Goal: Use online tool/utility: Utilize a website feature to perform a specific function

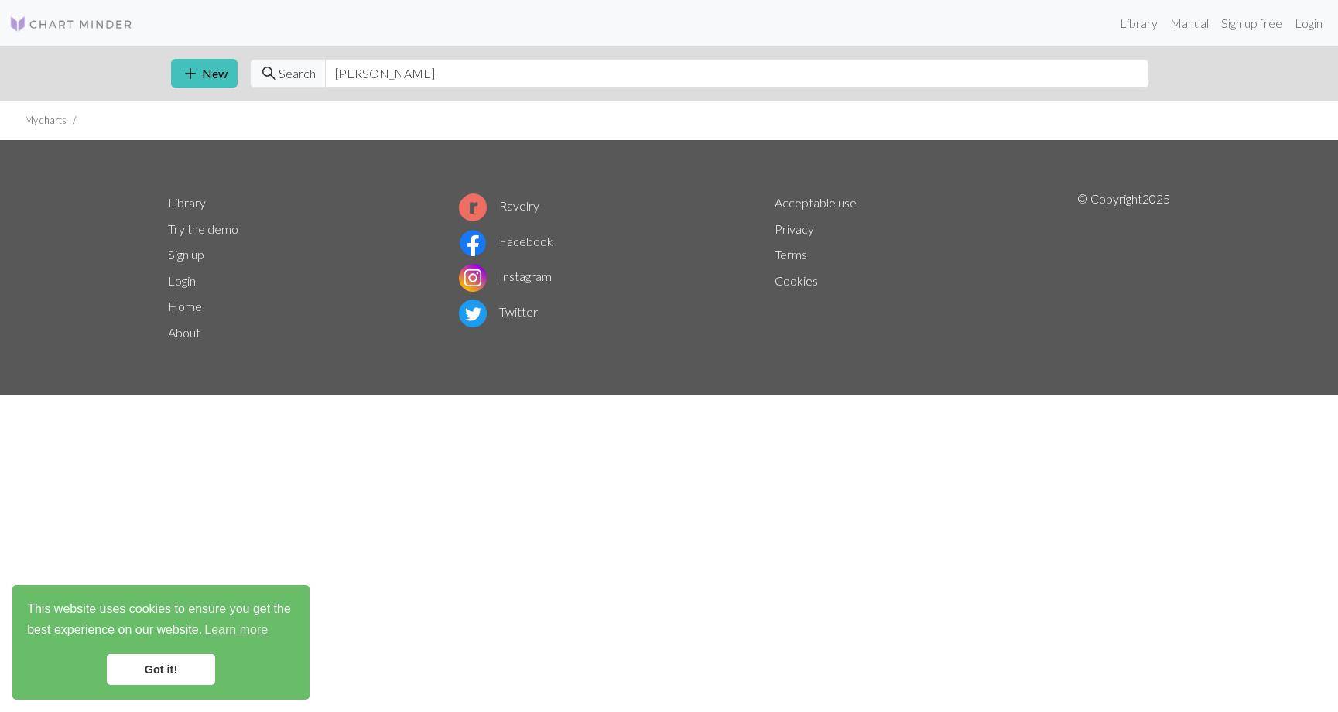
type input "flower"
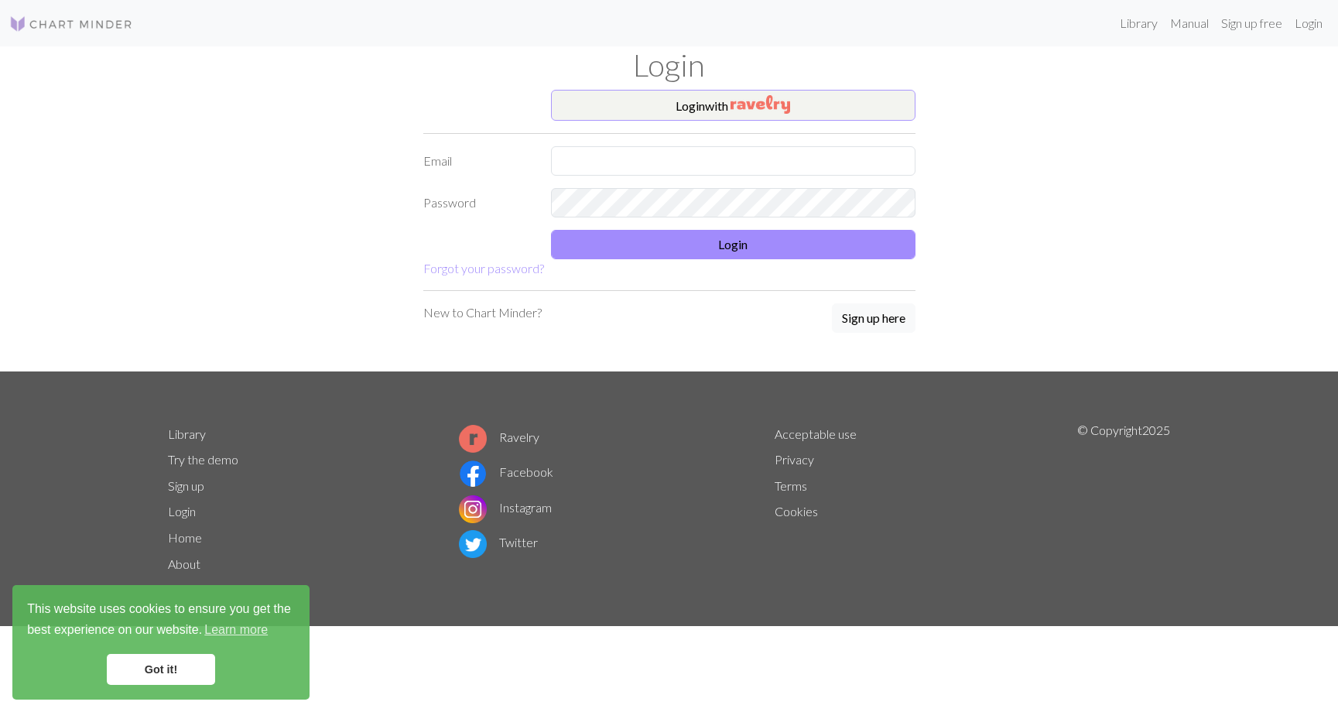
click at [667, 109] on button "Login with" at bounding box center [733, 105] width 365 height 31
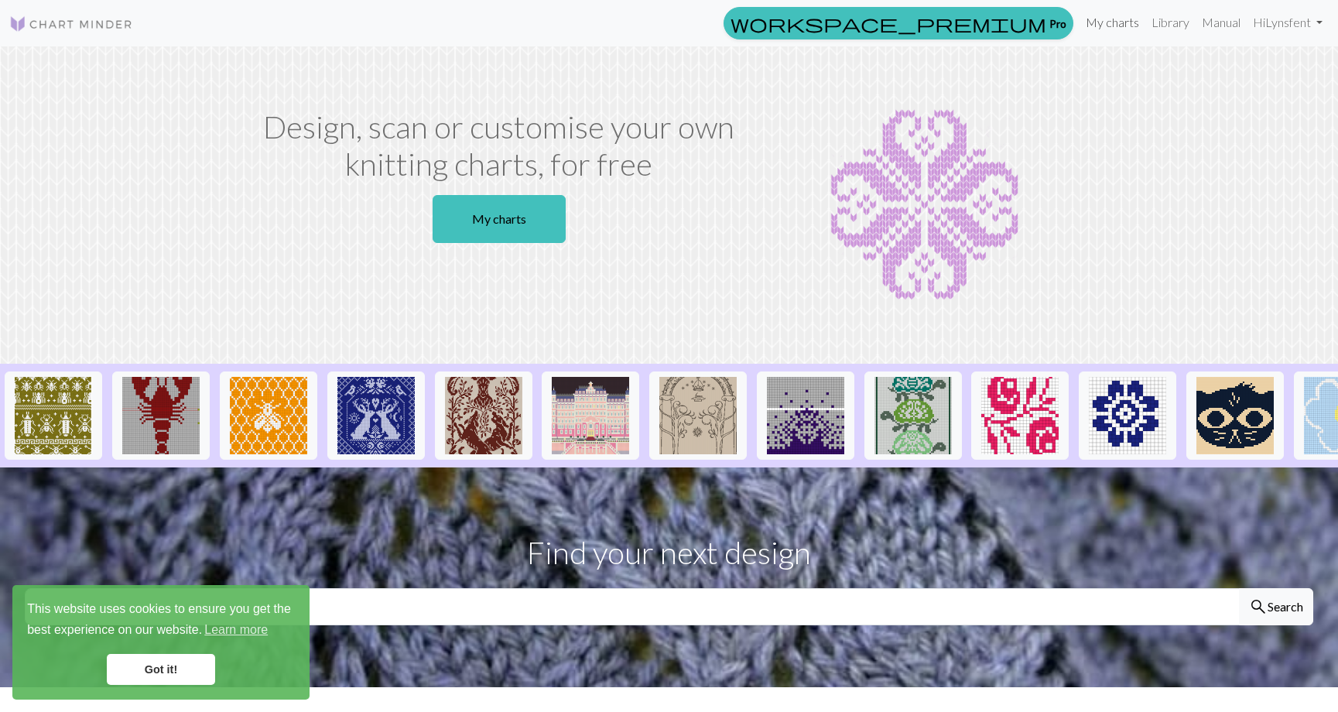
click at [1115, 25] on link "My charts" at bounding box center [1113, 22] width 66 height 31
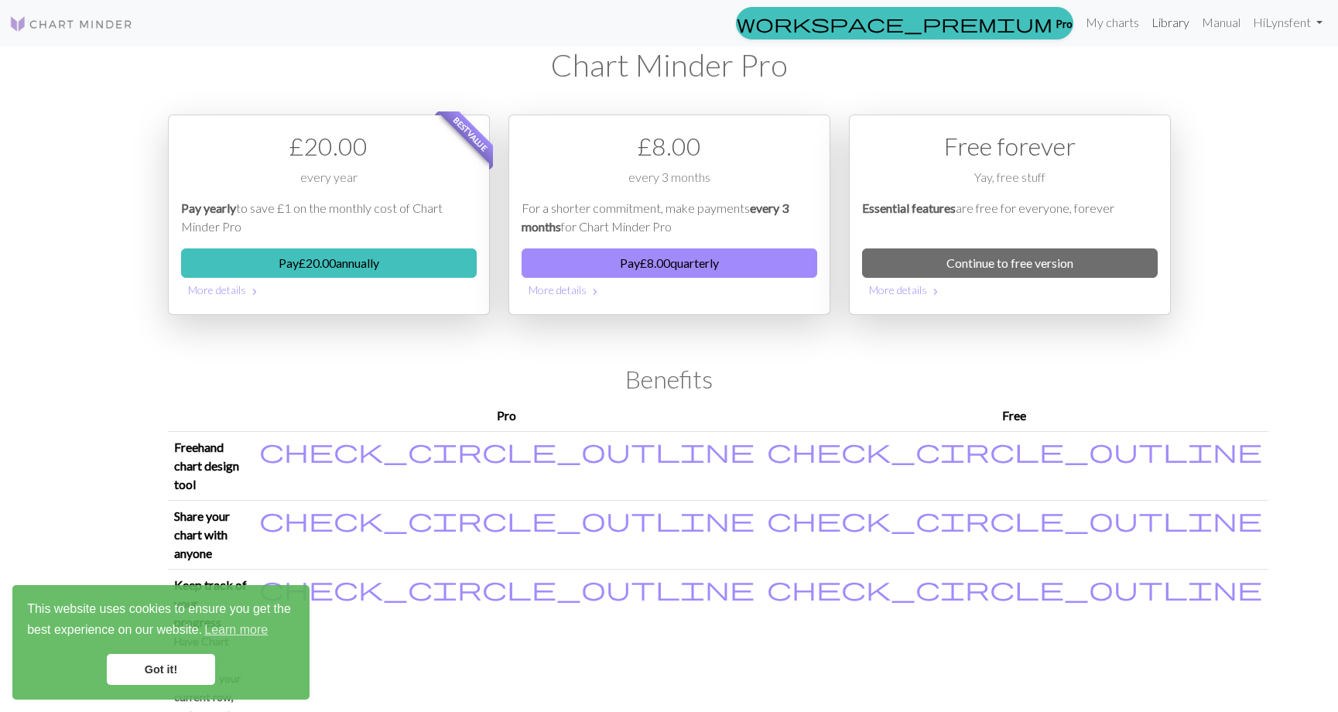
click at [1153, 20] on link "Library" at bounding box center [1171, 22] width 50 height 31
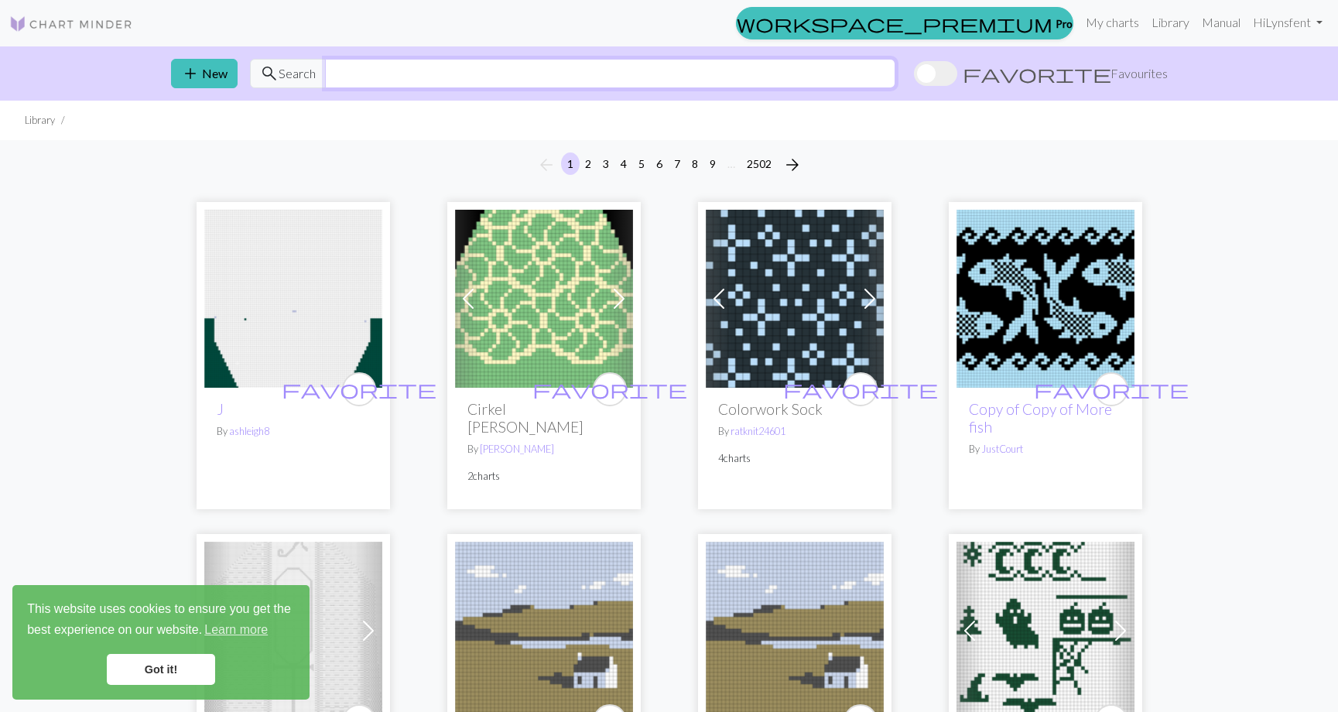
click at [515, 77] on input "text" at bounding box center [610, 73] width 570 height 29
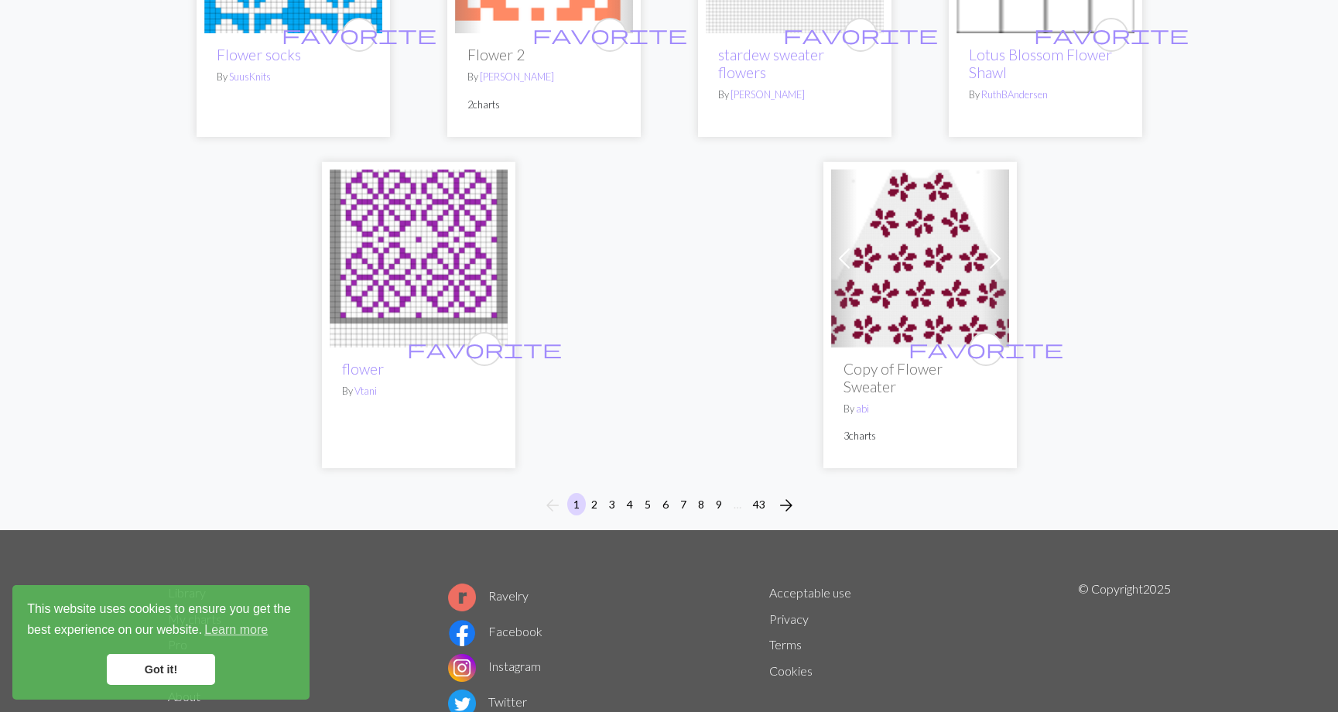
scroll to position [3928, 0]
type input "flower"
click at [596, 494] on button "2" at bounding box center [594, 505] width 19 height 22
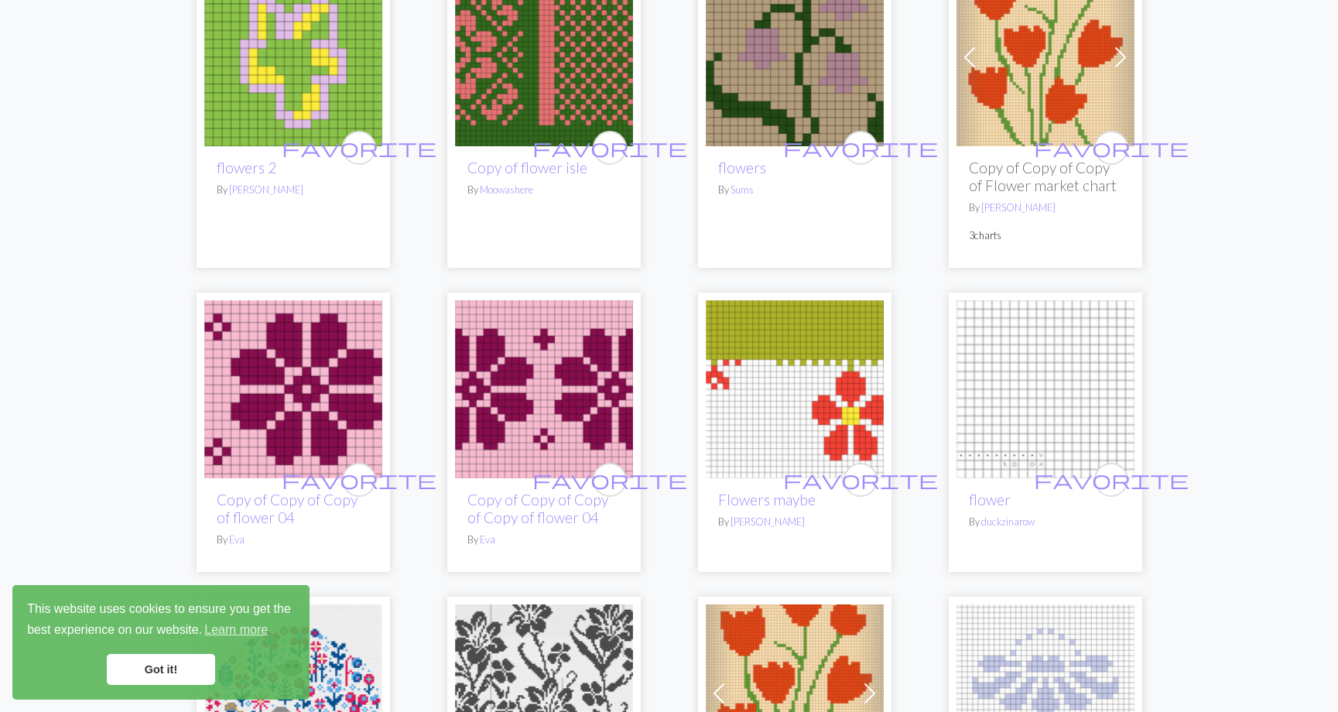
scroll to position [1230, 0]
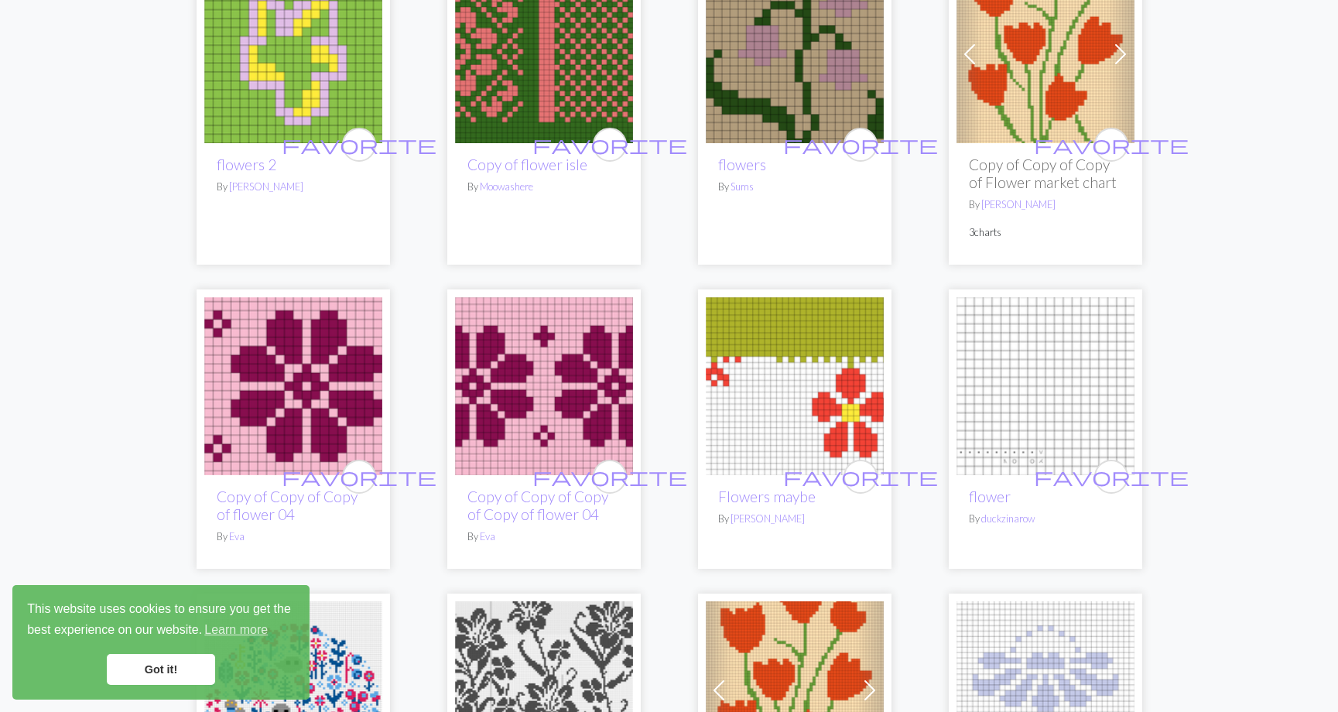
click at [303, 359] on img at bounding box center [293, 386] width 178 height 178
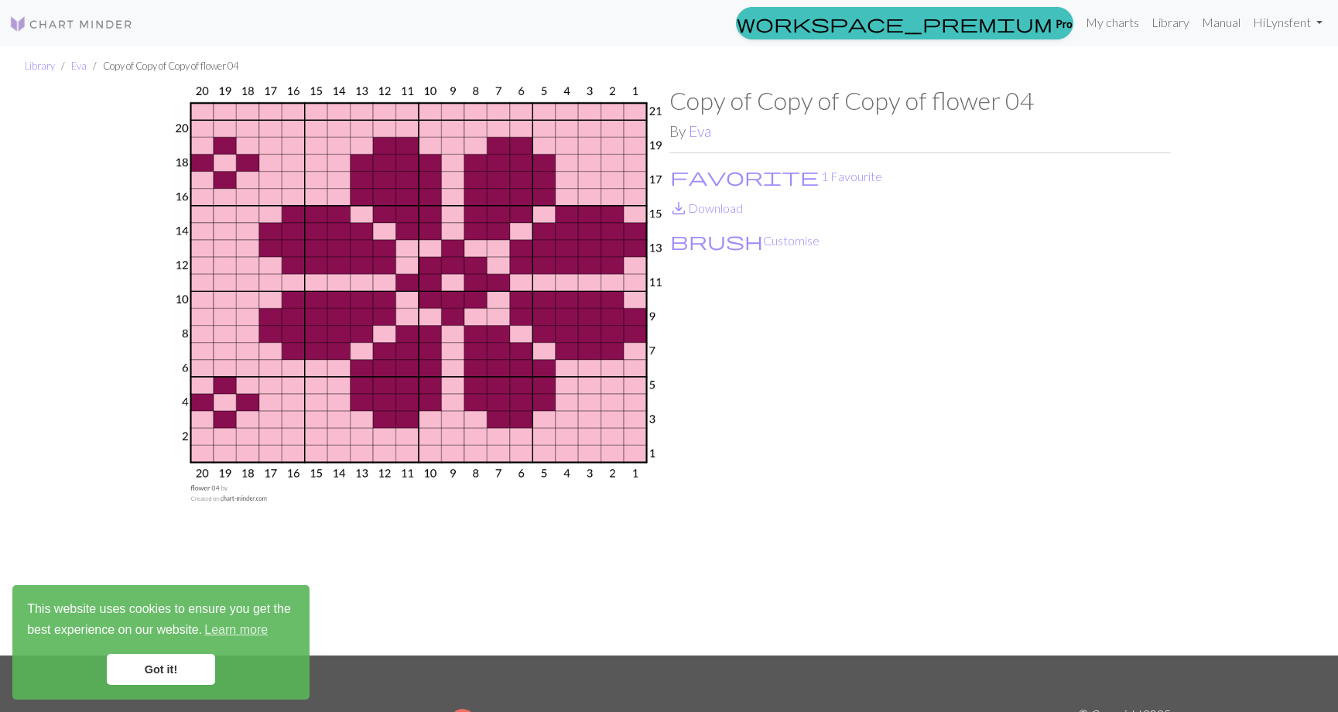
click at [181, 665] on link "Got it!" at bounding box center [161, 669] width 108 height 31
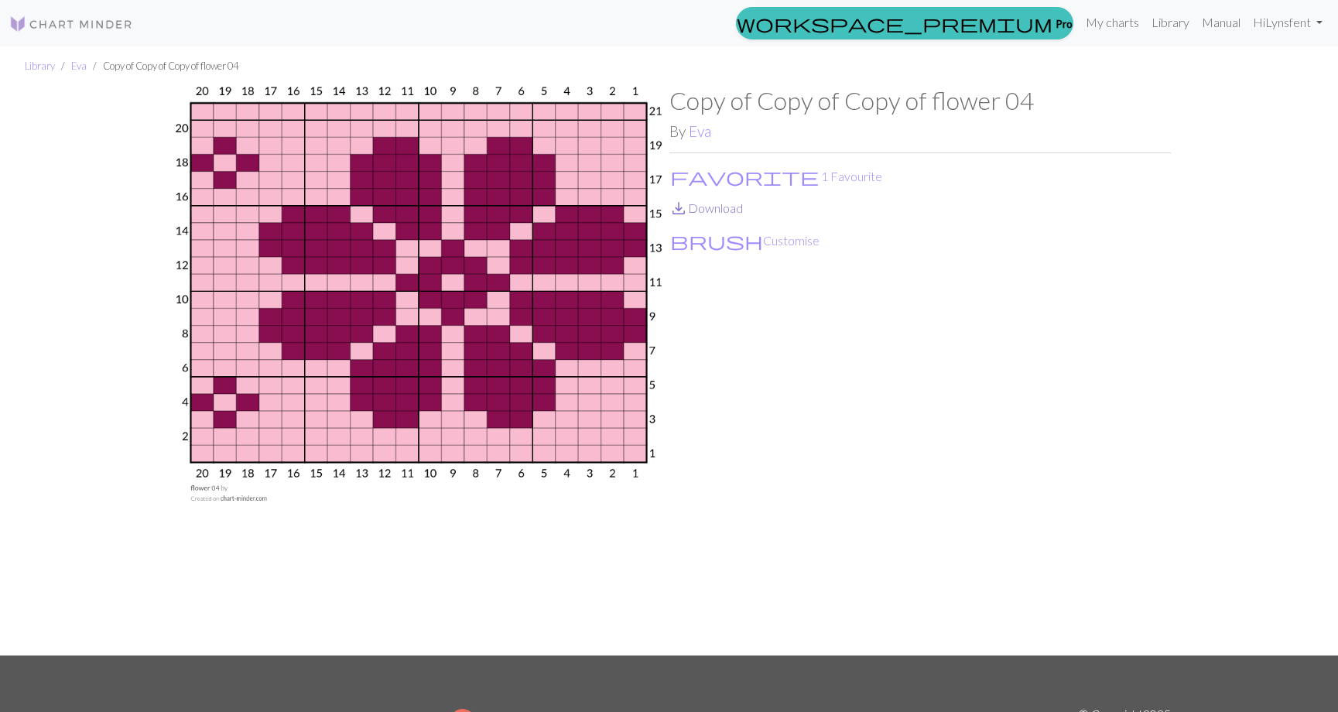
click at [711, 206] on link "save_alt Download" at bounding box center [707, 207] width 74 height 15
click at [708, 234] on button "brush Customise" at bounding box center [745, 241] width 151 height 20
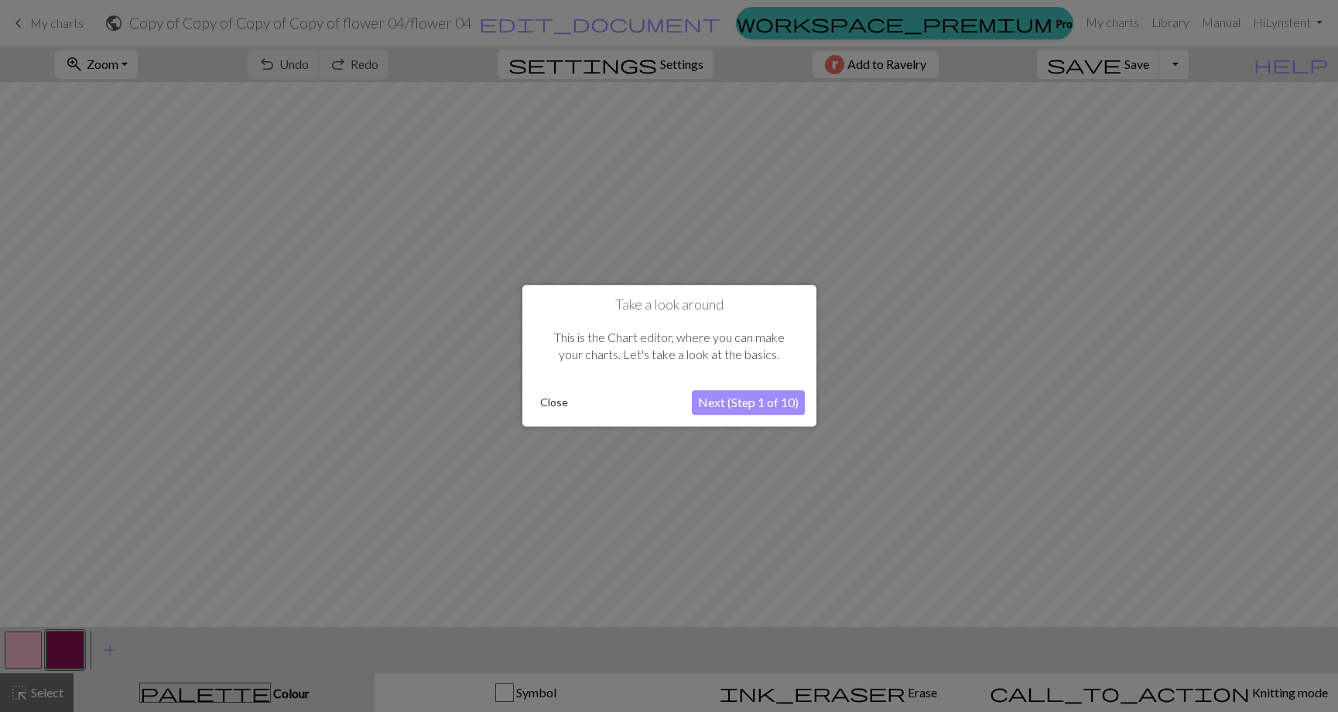
click at [563, 399] on button "Close" at bounding box center [554, 403] width 40 height 23
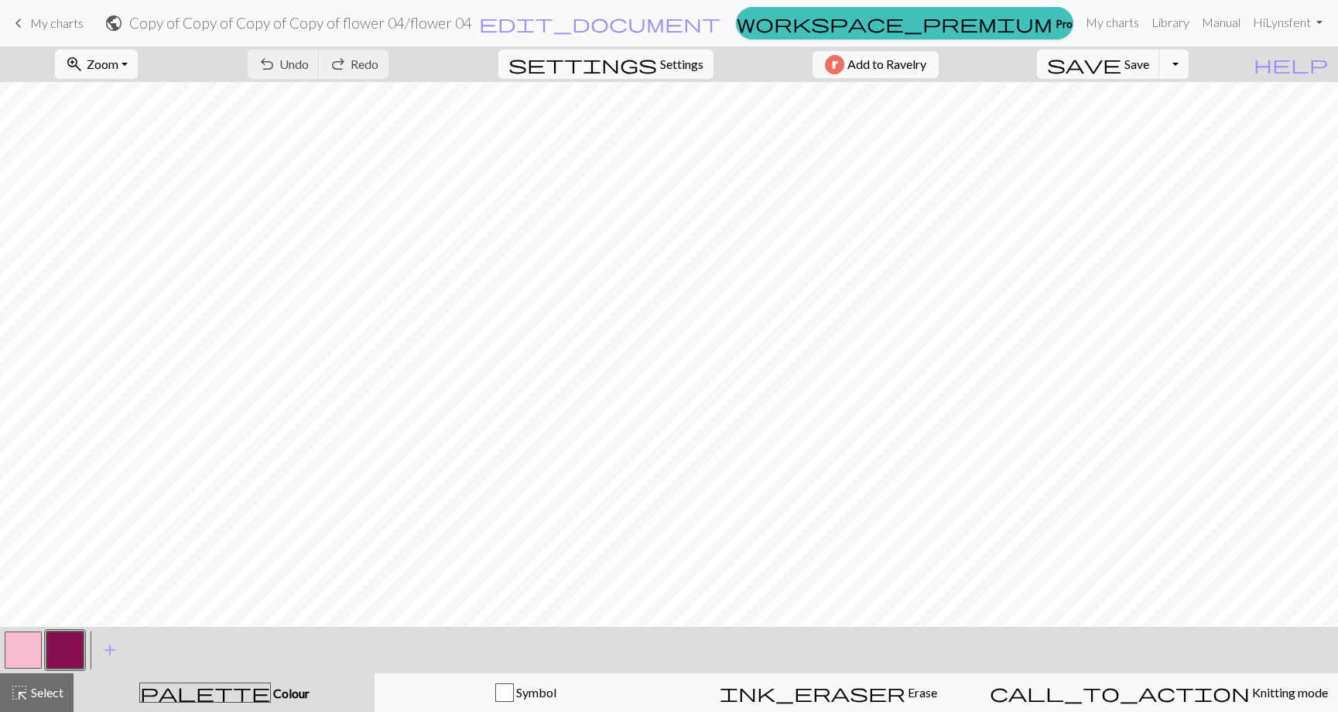
click at [26, 650] on button "button" at bounding box center [23, 650] width 37 height 37
click at [60, 656] on button "button" at bounding box center [64, 650] width 37 height 37
click at [27, 646] on button "button" at bounding box center [23, 650] width 37 height 37
click at [71, 647] on button "button" at bounding box center [64, 650] width 37 height 37
click at [26, 648] on button "button" at bounding box center [23, 650] width 37 height 37
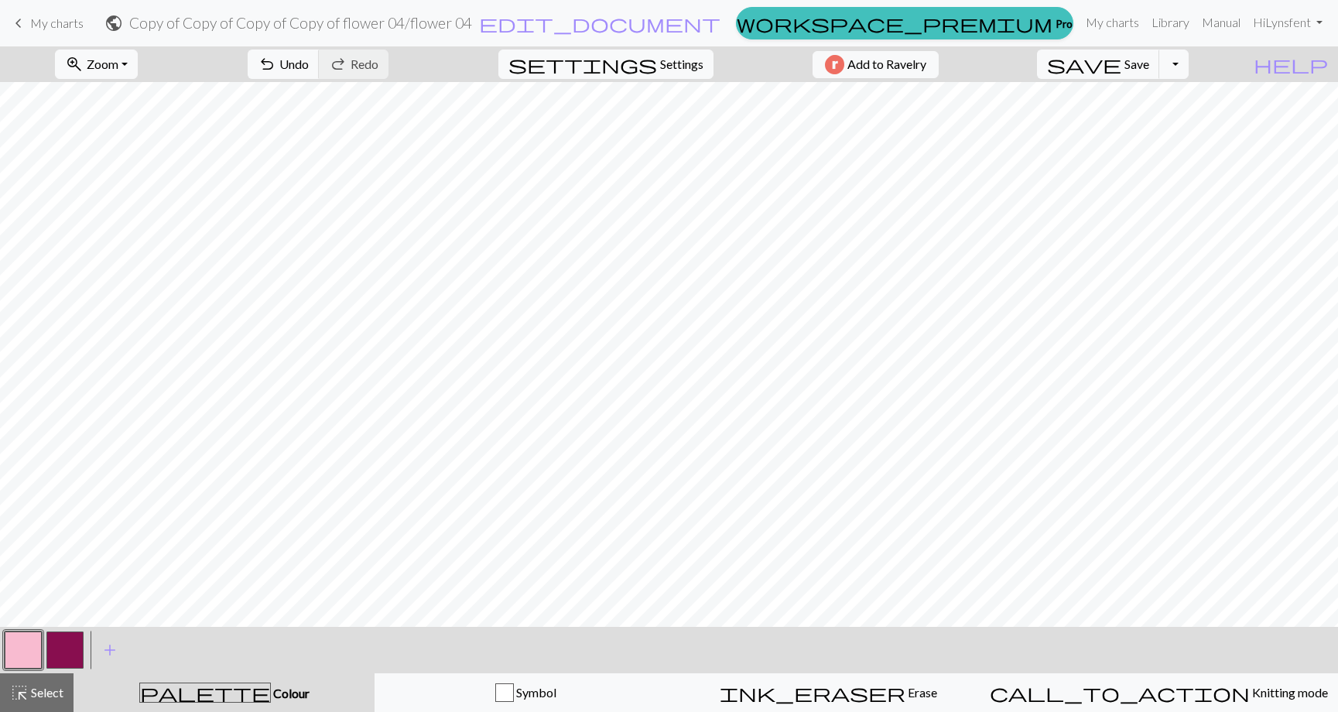
click at [65, 656] on button "button" at bounding box center [64, 650] width 37 height 37
click at [29, 644] on button "button" at bounding box center [23, 650] width 37 height 37
click at [69, 638] on button "button" at bounding box center [64, 650] width 37 height 37
click at [14, 648] on button "button" at bounding box center [23, 650] width 37 height 37
click at [18, 653] on button "button" at bounding box center [23, 650] width 37 height 37
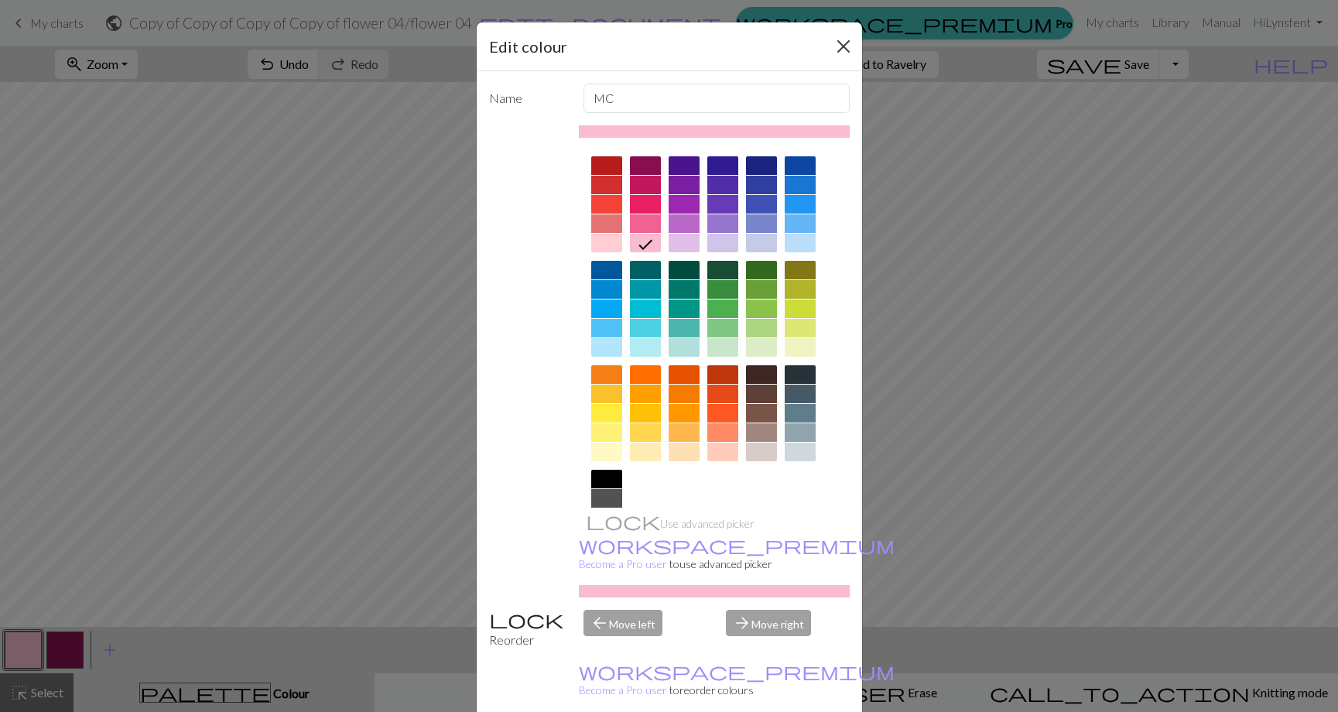
click at [834, 34] on button "Close" at bounding box center [843, 46] width 25 height 25
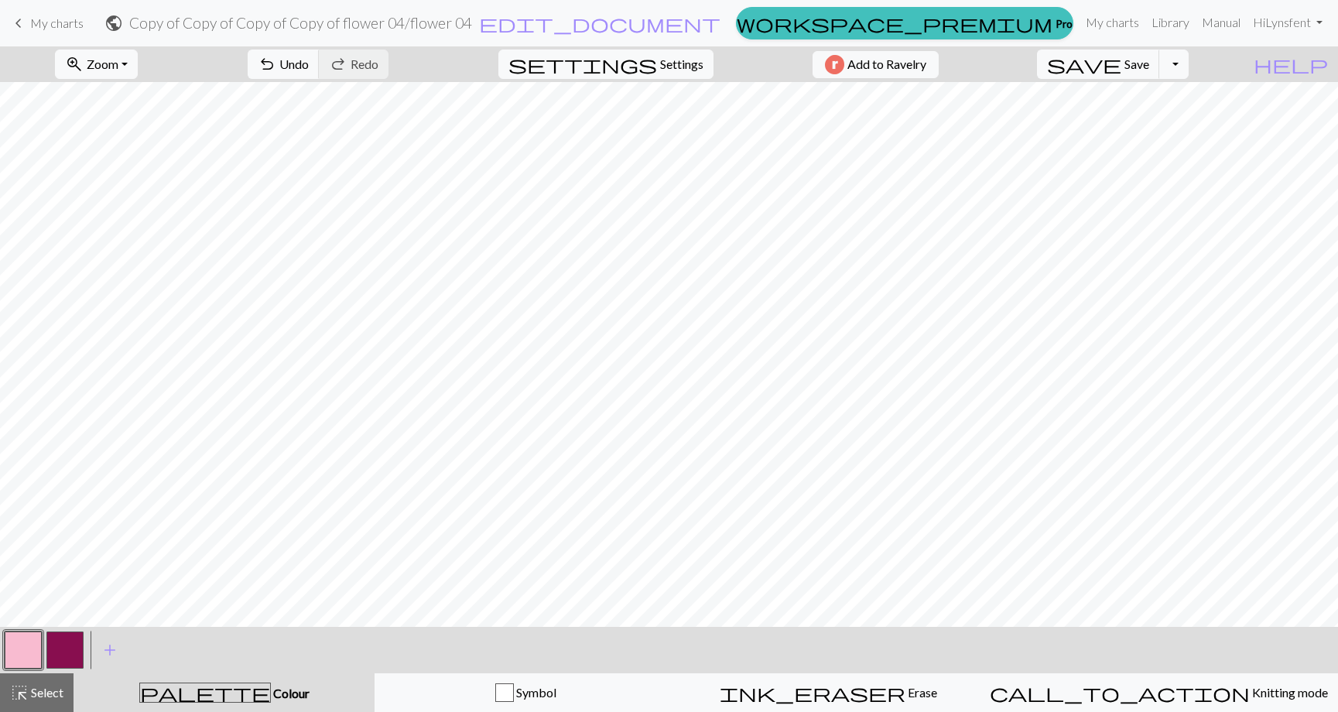
click at [73, 641] on button "button" at bounding box center [64, 650] width 37 height 37
click at [27, 649] on button "button" at bounding box center [23, 650] width 37 height 37
click at [52, 657] on button "button" at bounding box center [64, 650] width 37 height 37
click at [23, 640] on button "button" at bounding box center [23, 650] width 37 height 37
click at [62, 653] on button "button" at bounding box center [64, 650] width 37 height 37
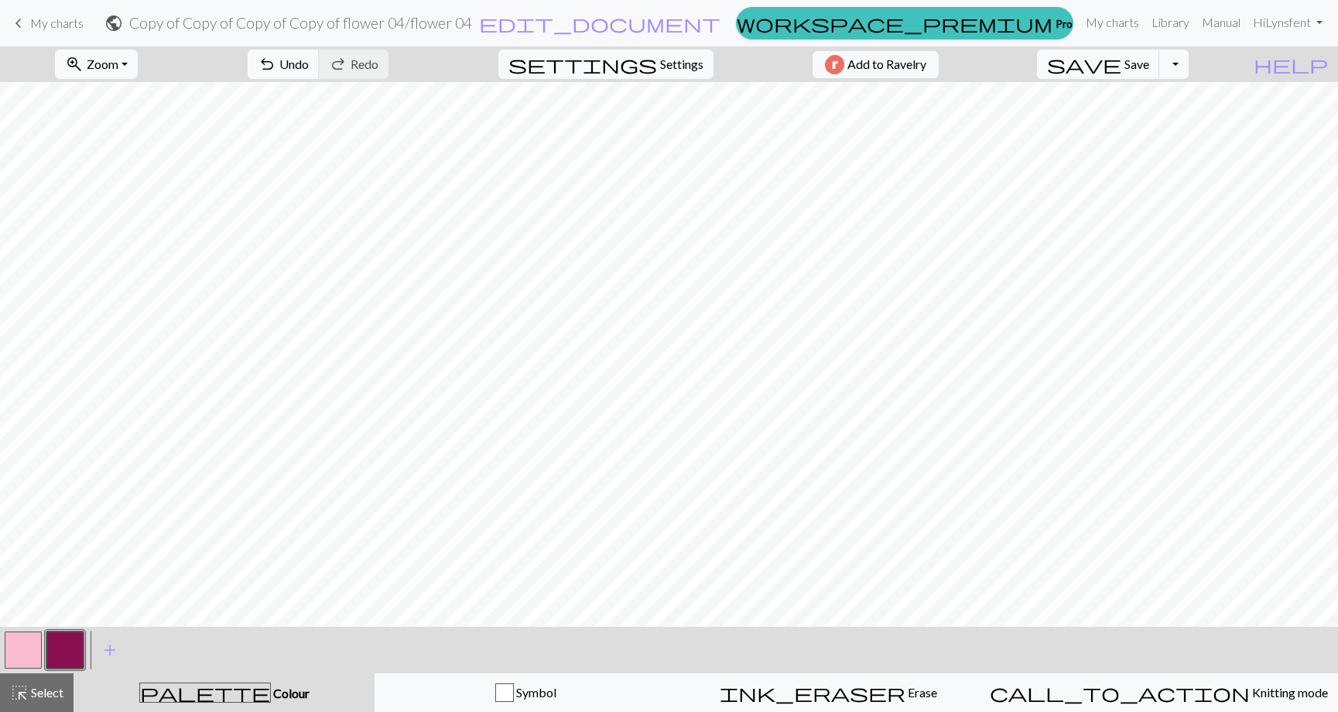
click at [20, 649] on button "button" at bounding box center [23, 650] width 37 height 37
click at [59, 656] on button "button" at bounding box center [64, 650] width 37 height 37
click at [23, 639] on button "button" at bounding box center [23, 650] width 37 height 37
click at [309, 66] on span "Undo" at bounding box center [293, 64] width 29 height 15
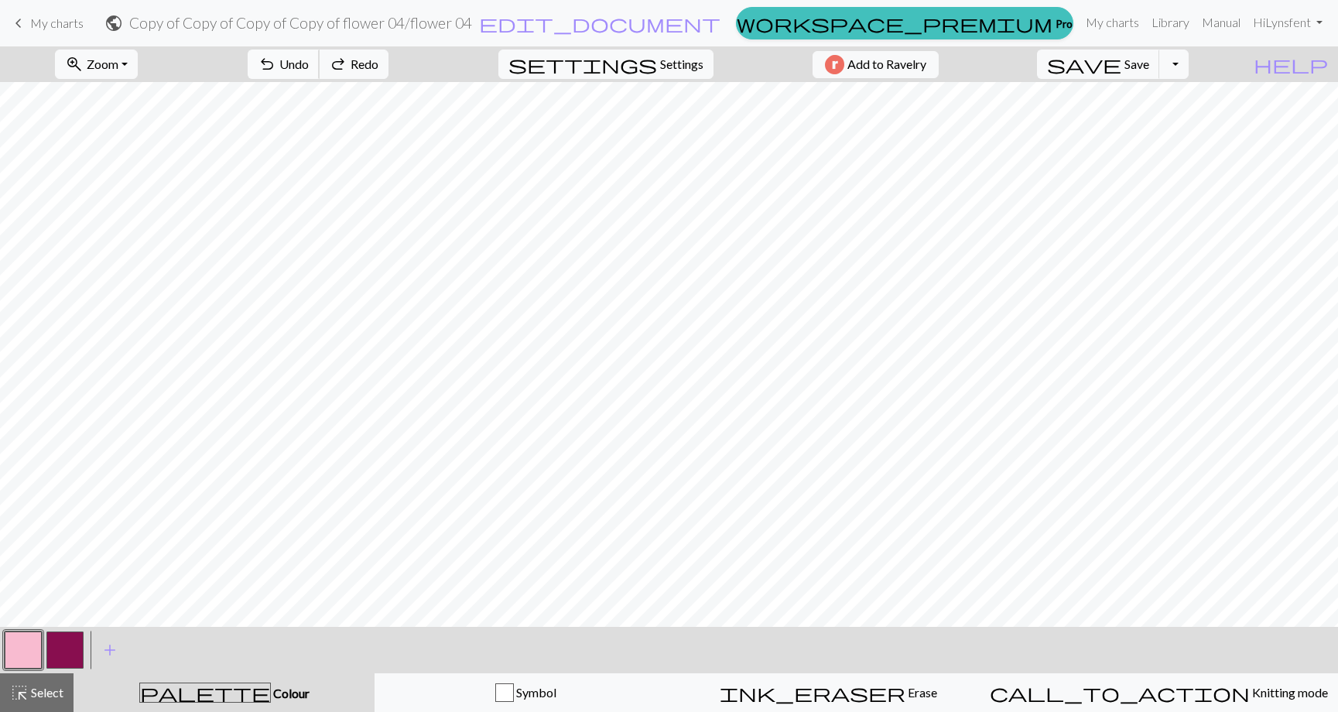
click at [309, 66] on span "Undo" at bounding box center [293, 64] width 29 height 15
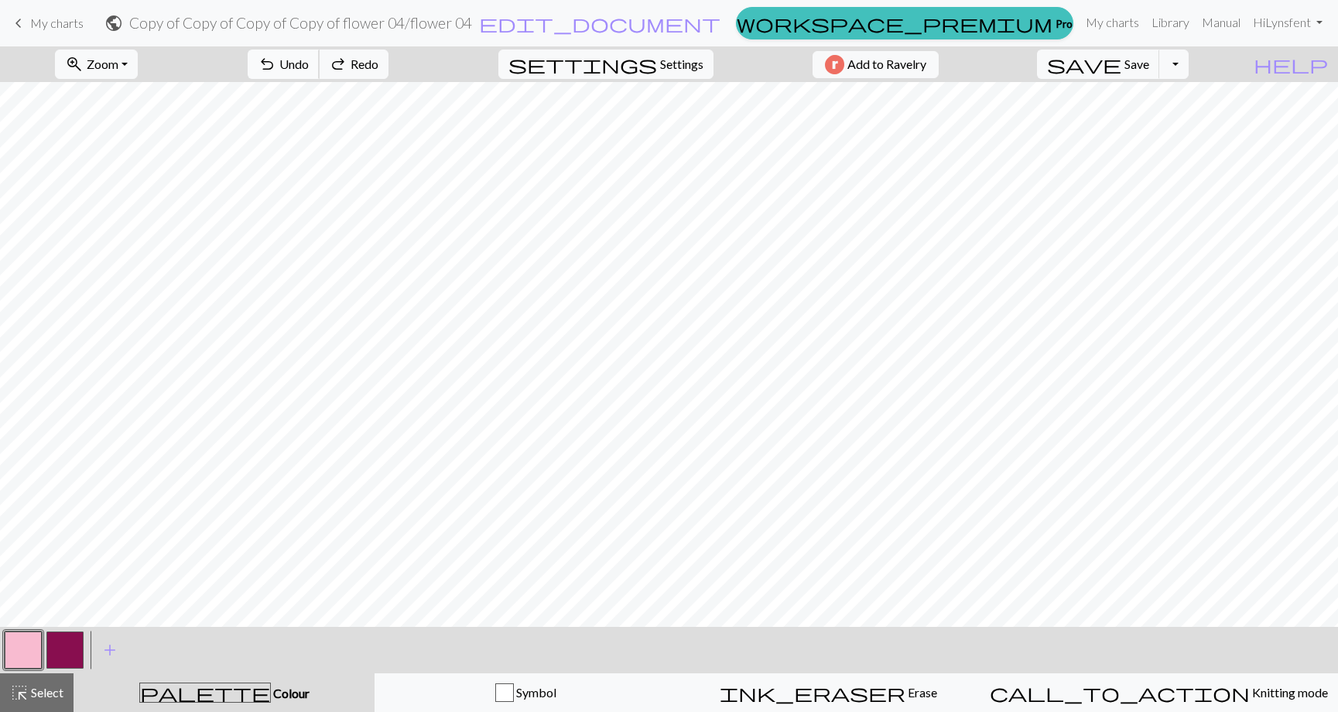
click at [309, 66] on span "Undo" at bounding box center [293, 64] width 29 height 15
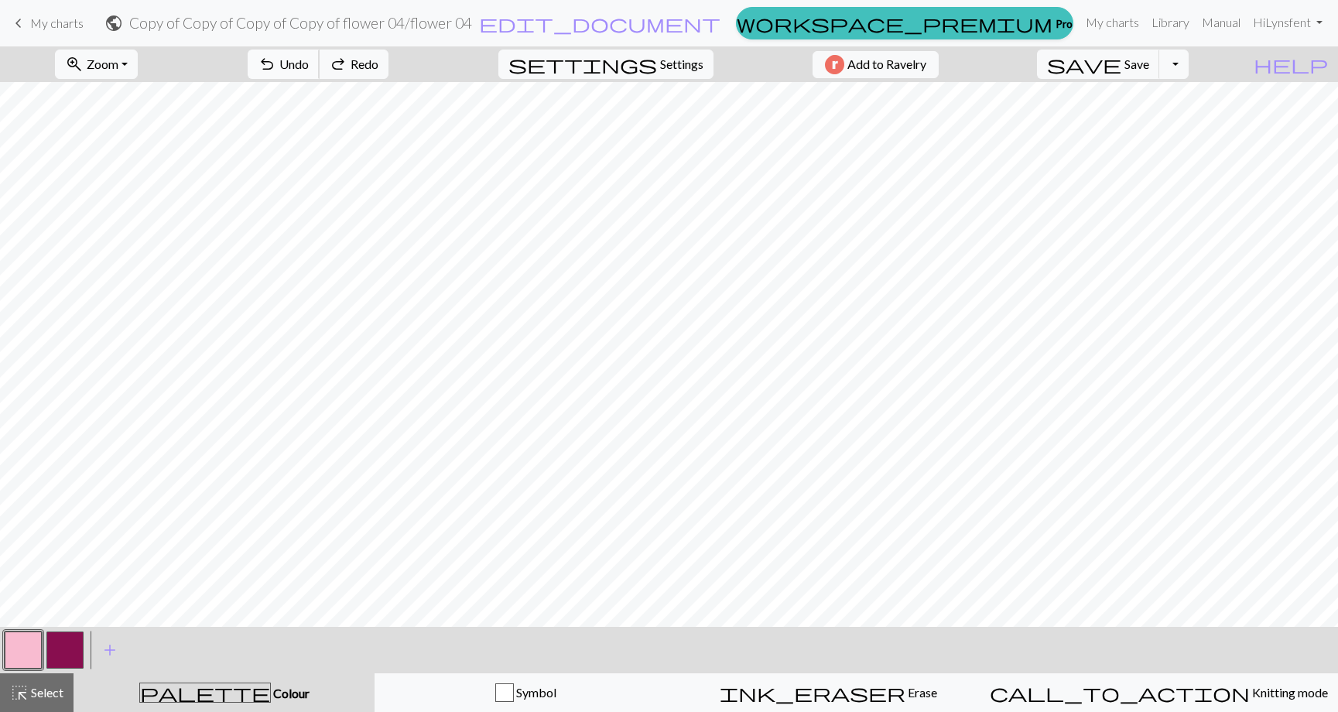
click at [309, 66] on span "Undo" at bounding box center [293, 64] width 29 height 15
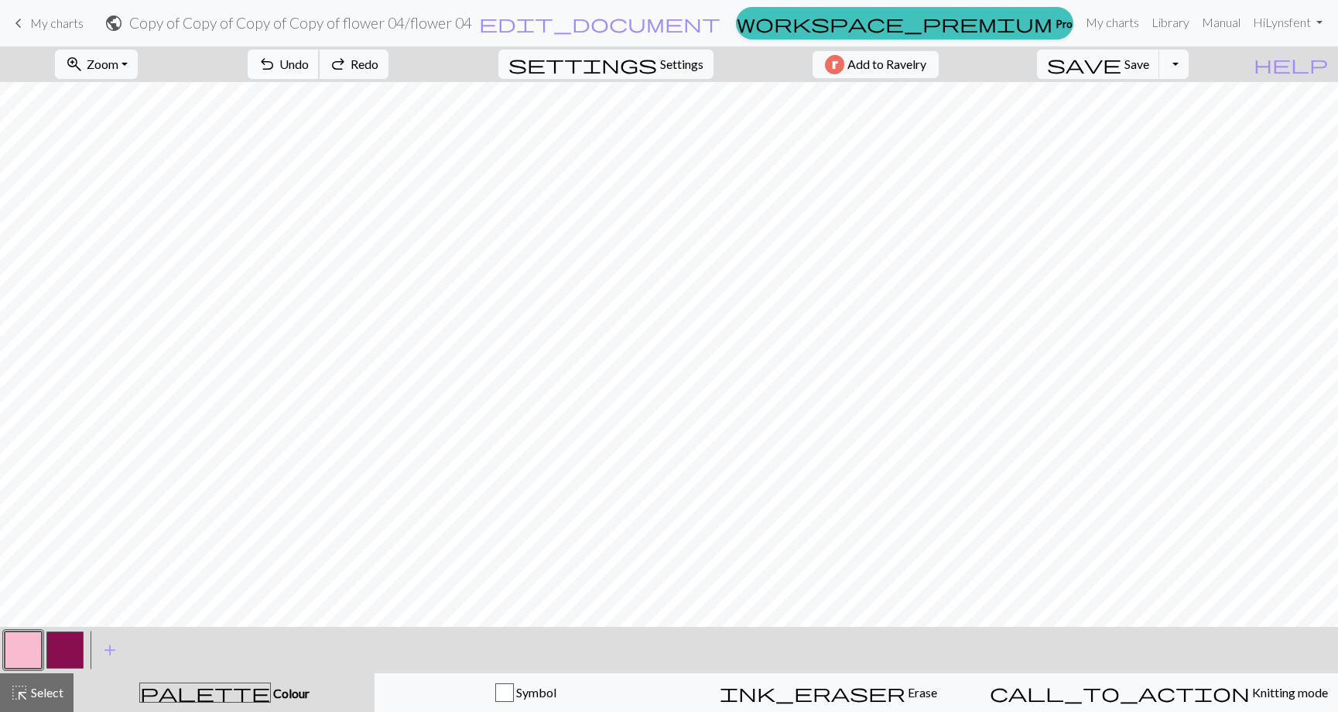
click at [309, 66] on span "Undo" at bounding box center [293, 64] width 29 height 15
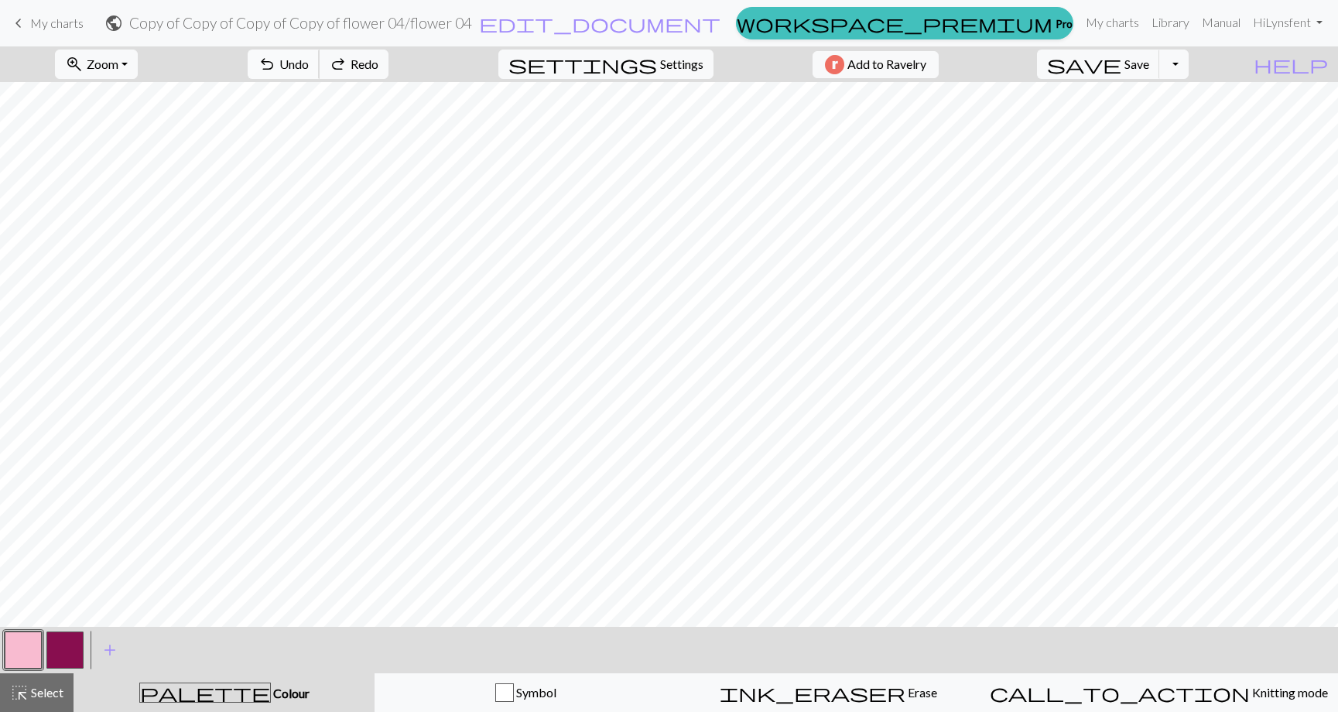
click at [309, 66] on span "Undo" at bounding box center [293, 64] width 29 height 15
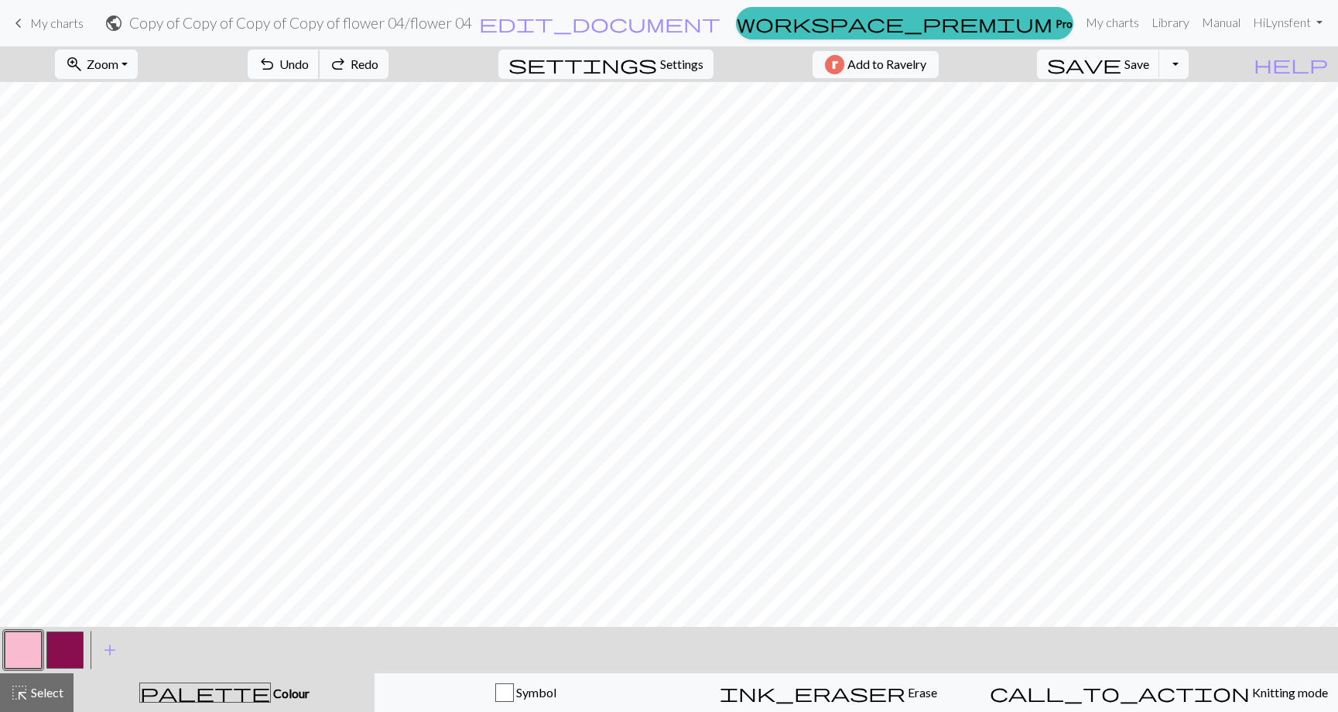
click at [309, 66] on span "Undo" at bounding box center [293, 64] width 29 height 15
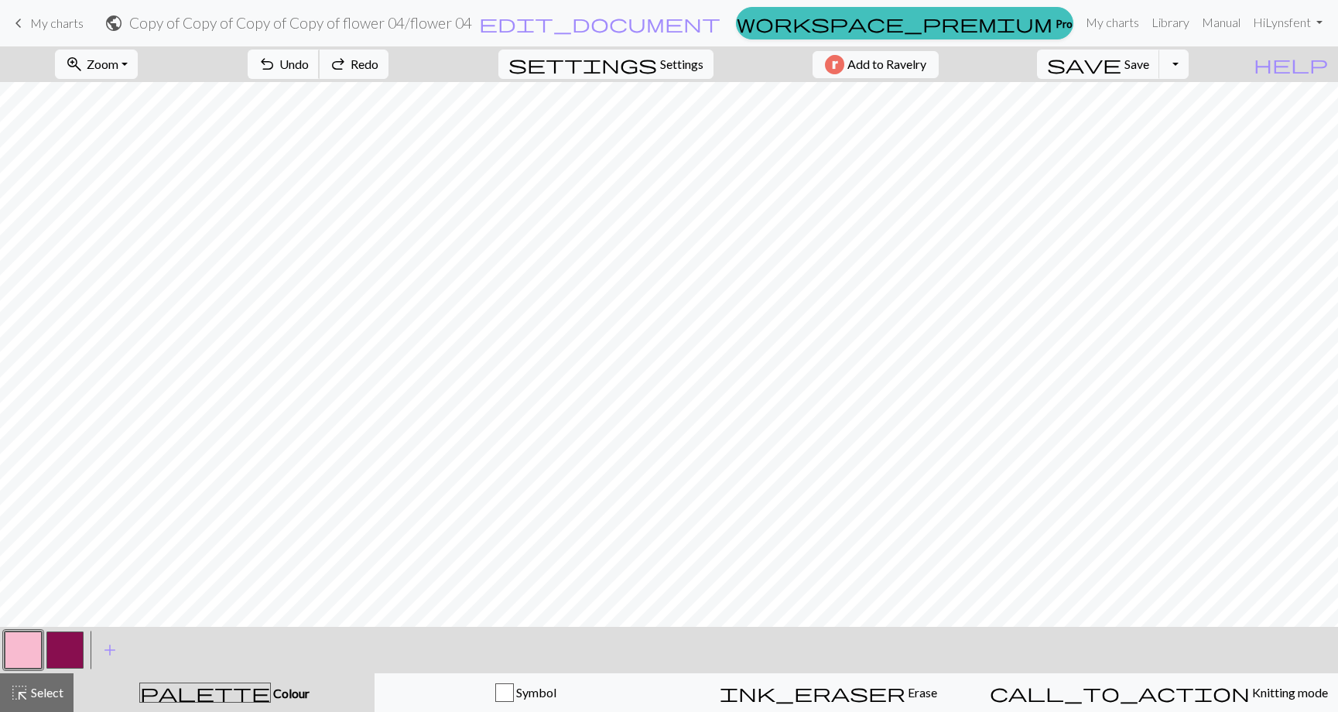
click at [309, 66] on span "Undo" at bounding box center [293, 64] width 29 height 15
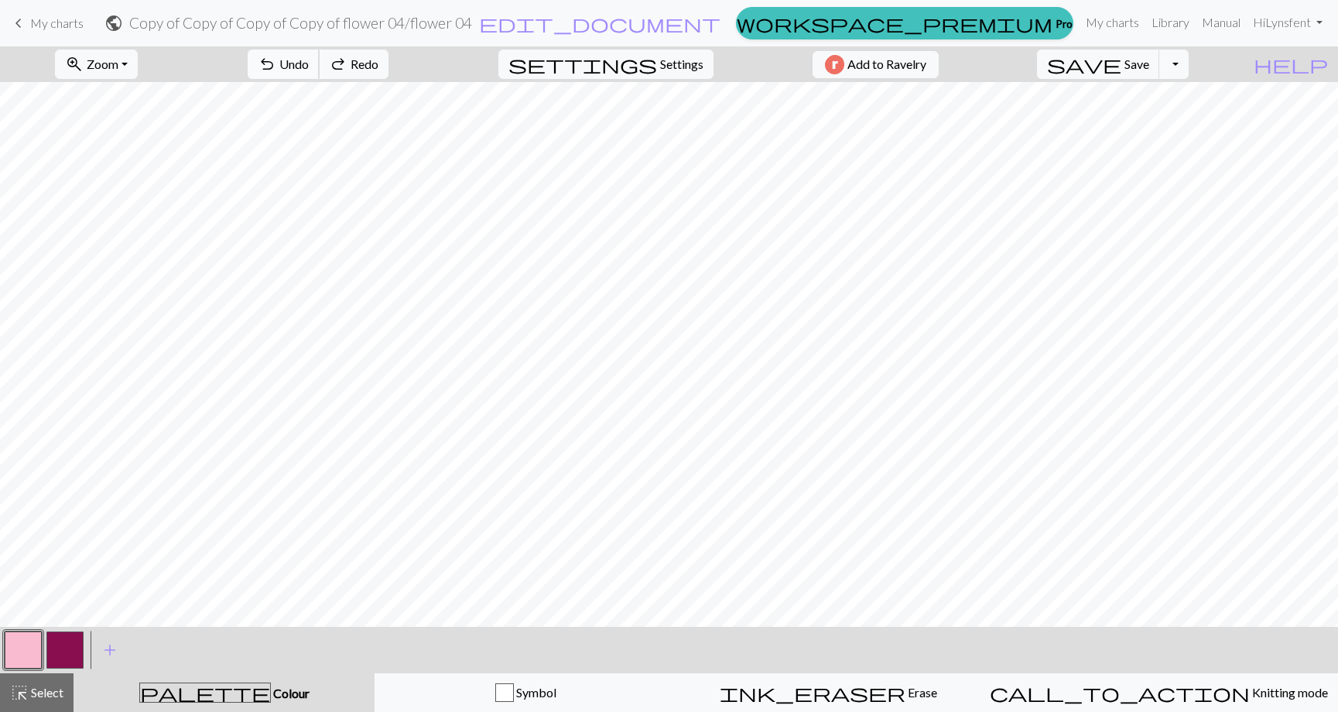
click at [309, 66] on span "Undo" at bounding box center [293, 64] width 29 height 15
click at [24, 646] on button "button" at bounding box center [23, 650] width 37 height 37
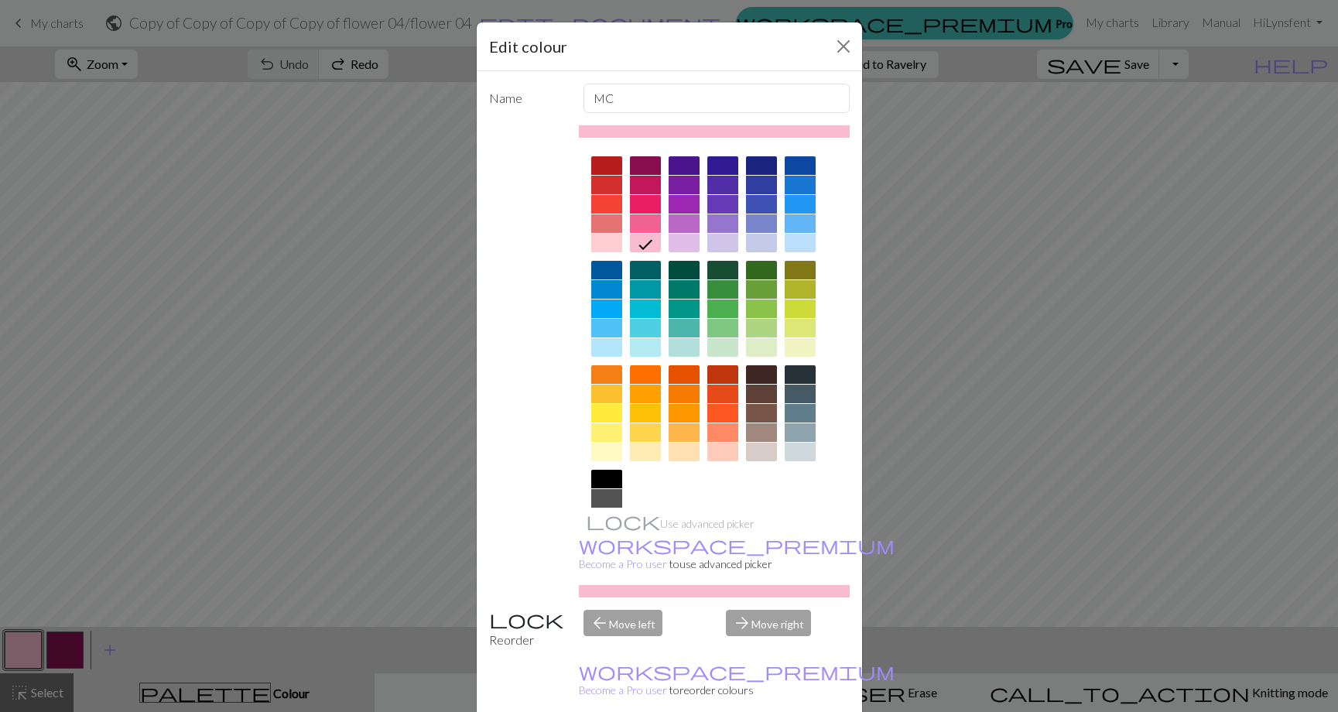
click at [856, 45] on div "Edit colour" at bounding box center [669, 46] width 385 height 49
click at [840, 43] on button "Close" at bounding box center [843, 46] width 25 height 25
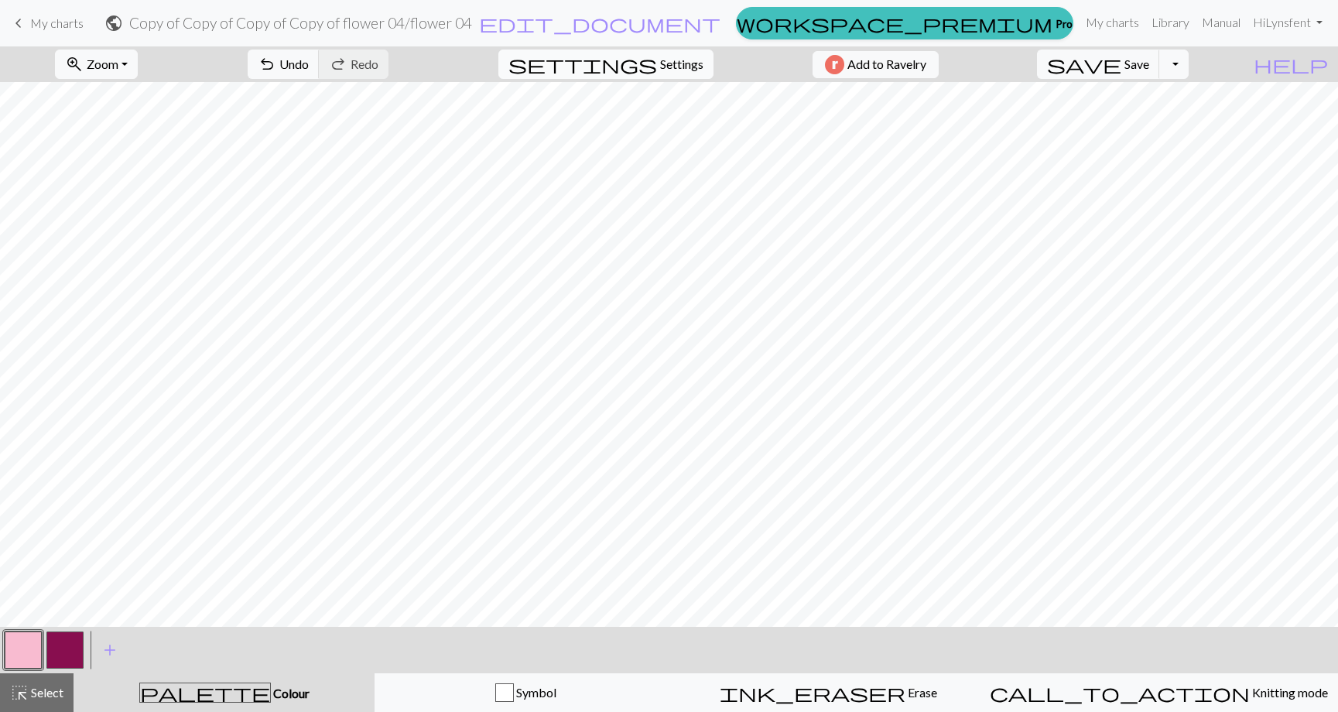
click at [676, 65] on span "Settings" at bounding box center [681, 64] width 43 height 19
select select "aran"
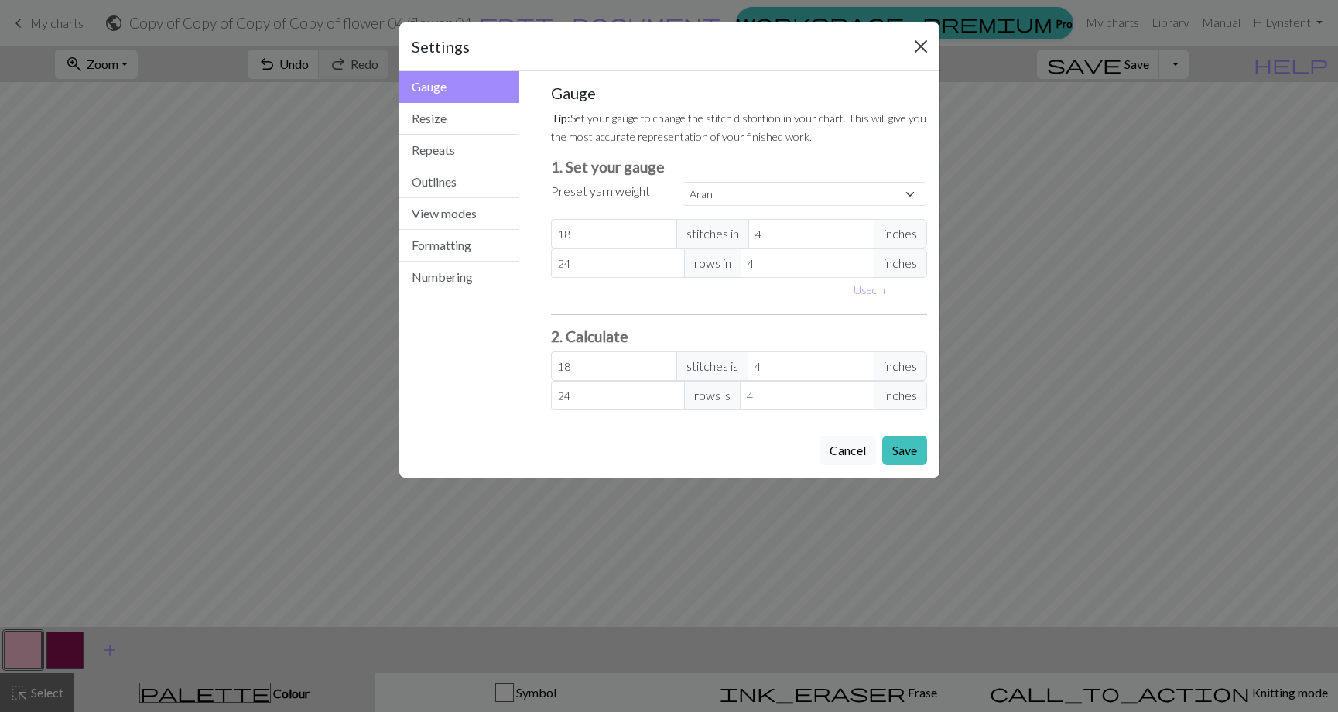
click at [923, 41] on button "Close" at bounding box center [921, 46] width 25 height 25
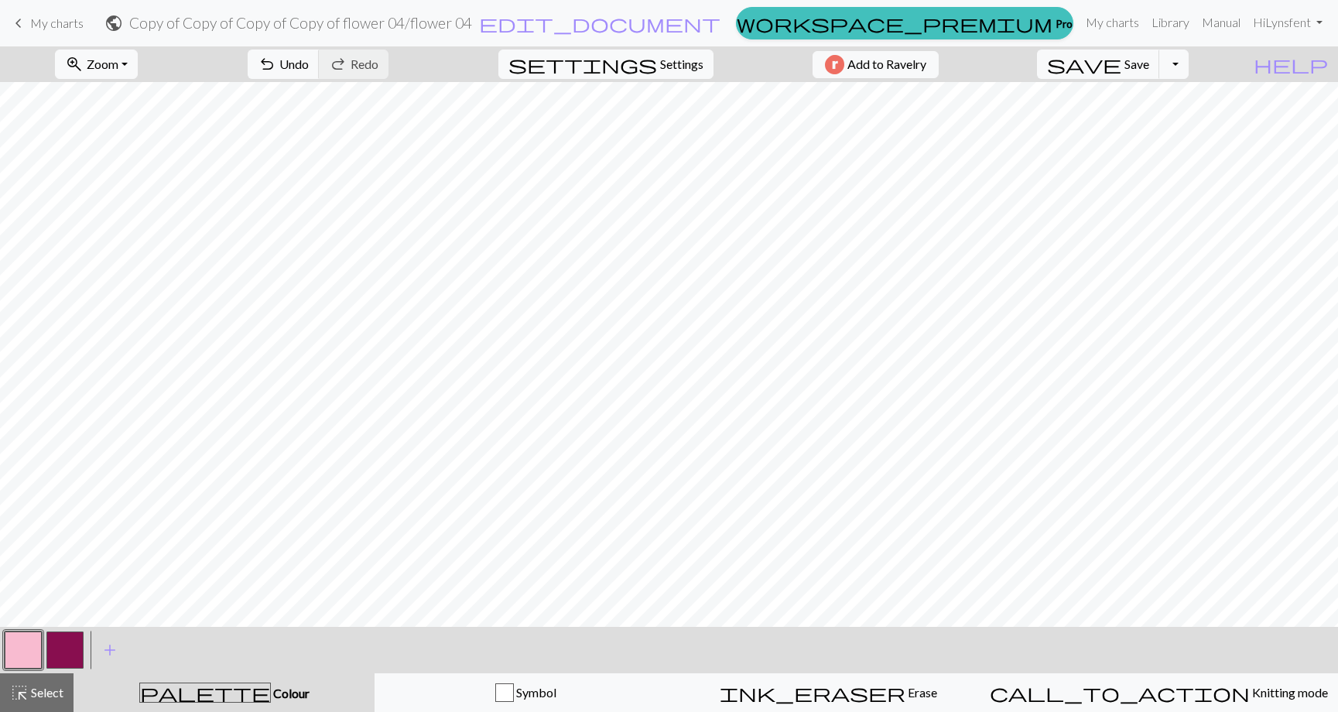
click at [60, 656] on button "button" at bounding box center [64, 650] width 37 height 37
